Goal: Transaction & Acquisition: Purchase product/service

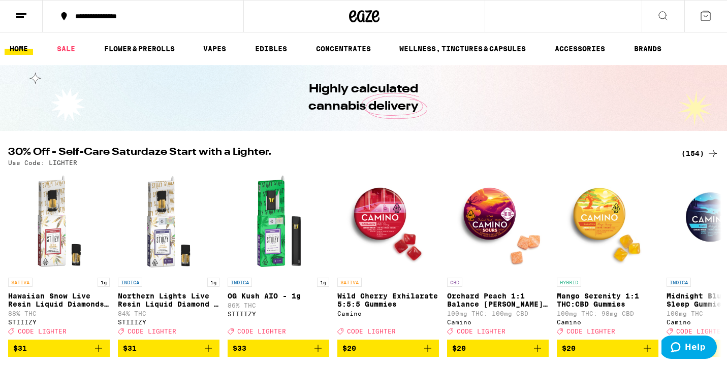
click at [703, 152] on div "(154)" at bounding box center [700, 153] width 38 height 12
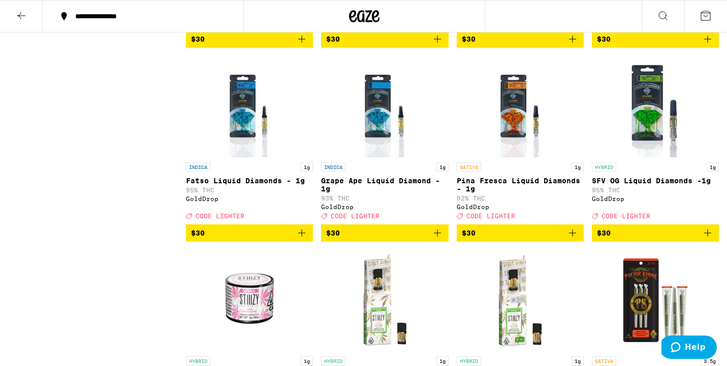
scroll to position [4559, 0]
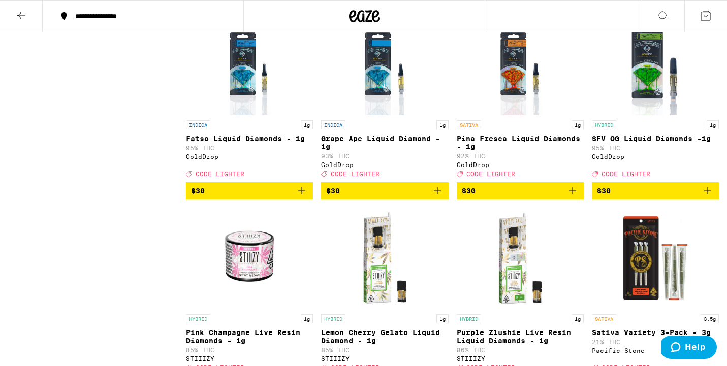
click at [658, 115] on img "Open page for SFV OG Liquid Diamonds -1g from GoldDrop" at bounding box center [655, 65] width 96 height 102
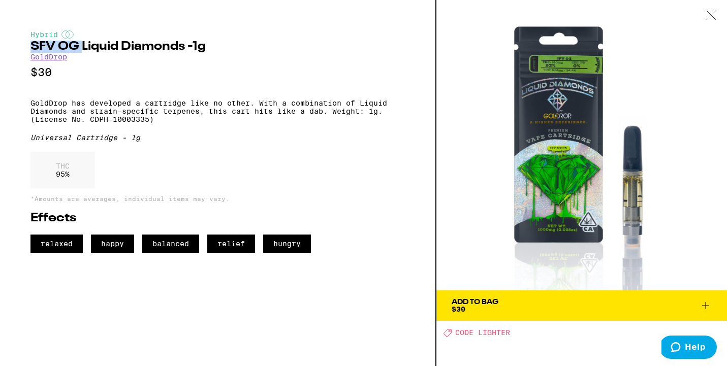
drag, startPoint x: 33, startPoint y: 49, endPoint x: 80, endPoint y: 52, distance: 47.3
click at [80, 52] on h2 "SFV OG Liquid Diamonds -1g" at bounding box center [217, 47] width 374 height 12
copy h2 "SFV OG"
